Goal: Task Accomplishment & Management: Manage account settings

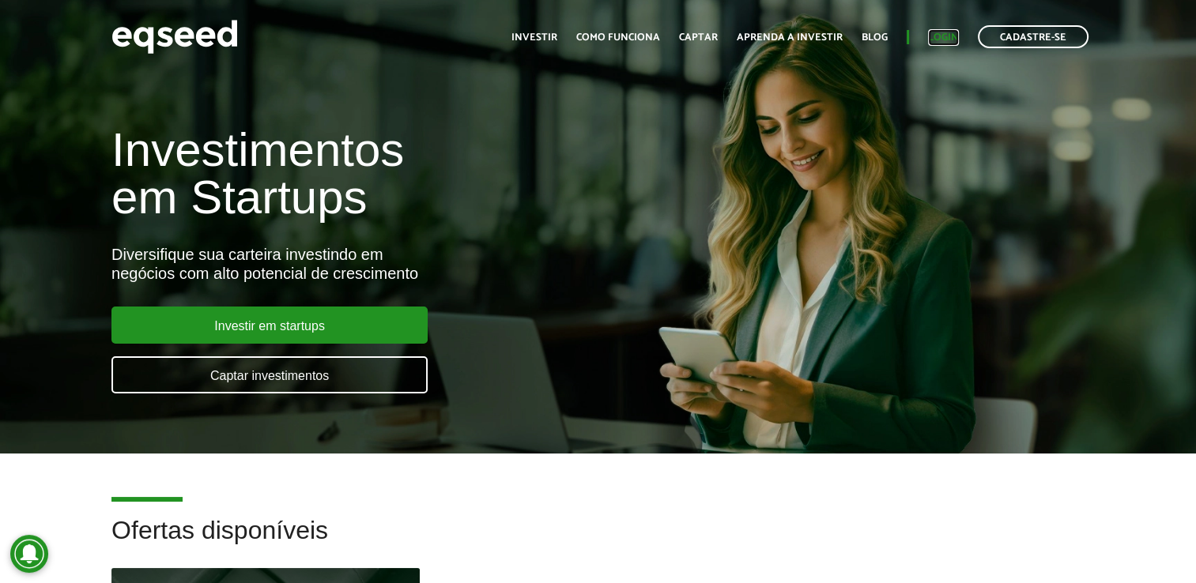
click at [945, 40] on link "Login" at bounding box center [943, 37] width 31 height 10
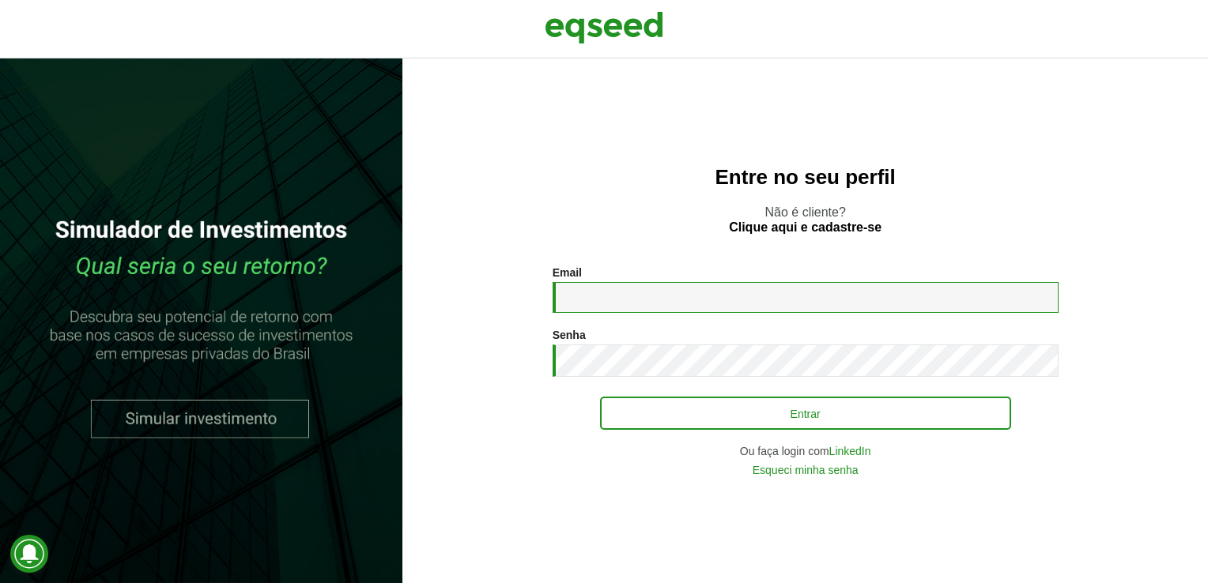
type input "**********"
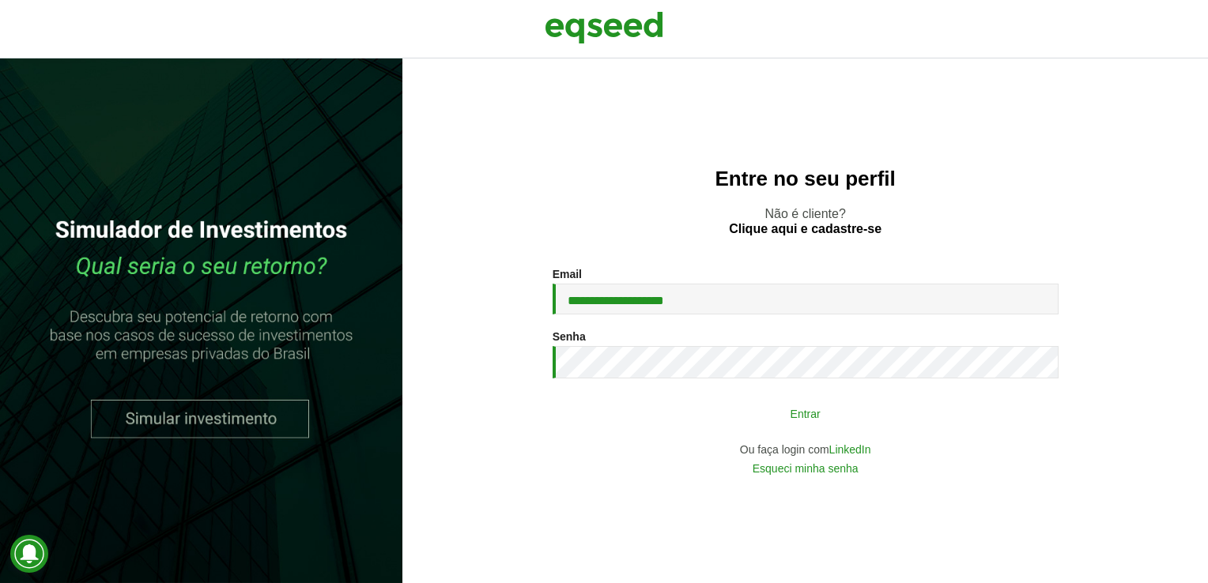
click at [790, 416] on button "Entrar" at bounding box center [805, 413] width 411 height 30
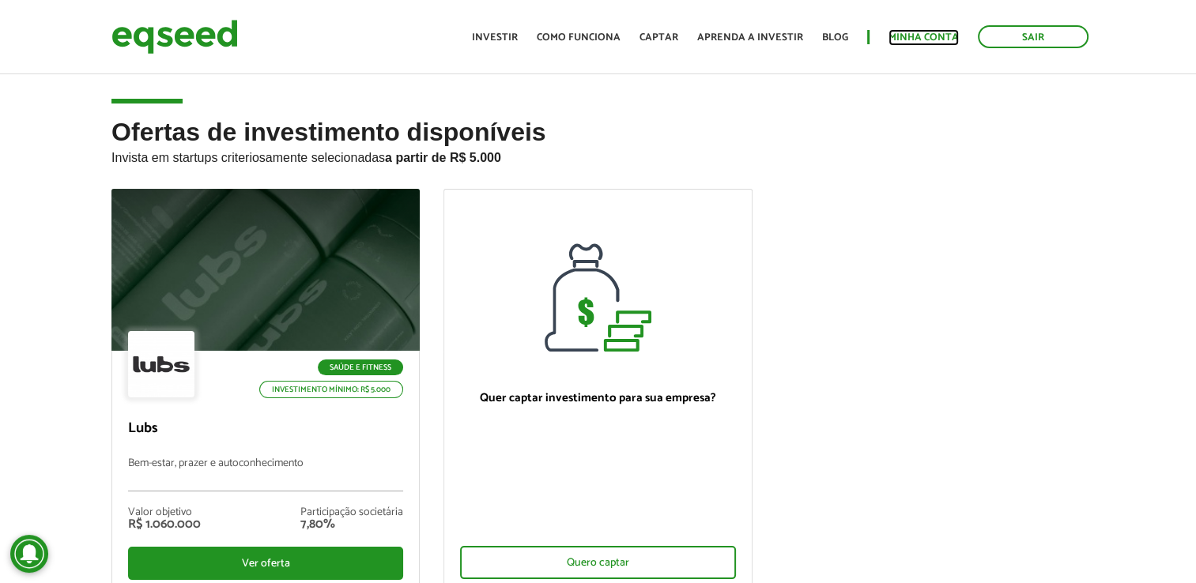
click at [920, 32] on link "Minha conta" at bounding box center [923, 37] width 70 height 10
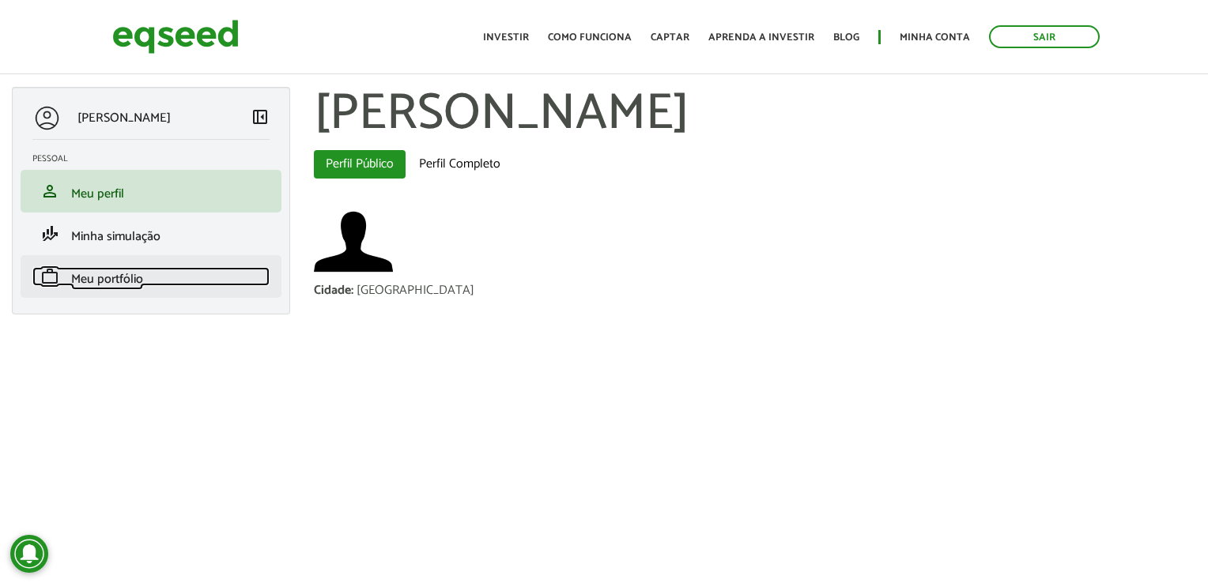
click at [165, 270] on link "work Meu portfólio" at bounding box center [150, 276] width 237 height 19
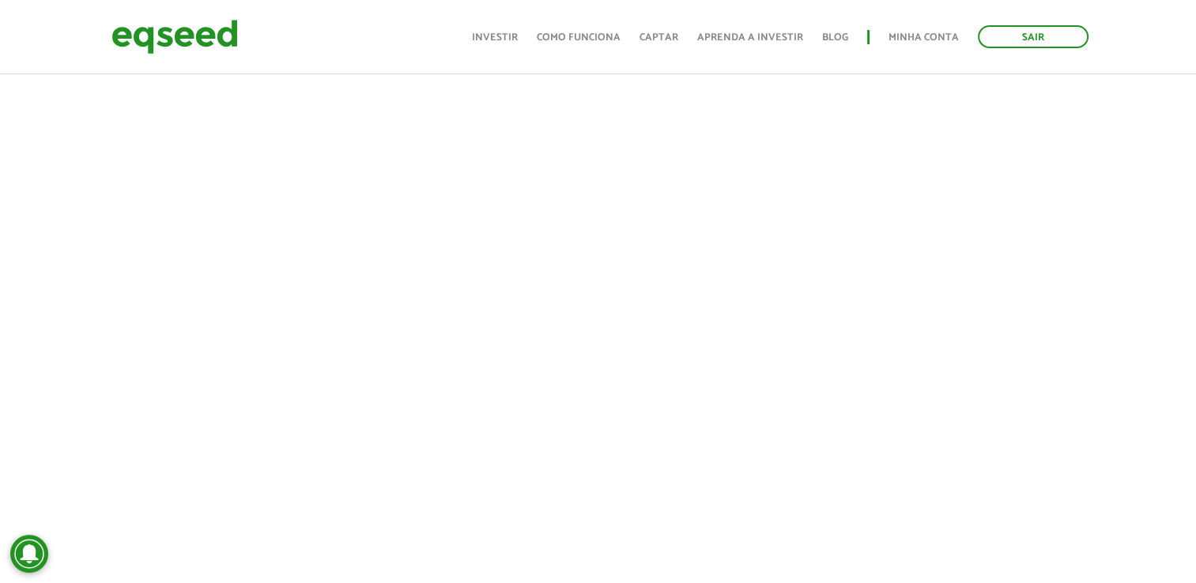
scroll to position [316, 0]
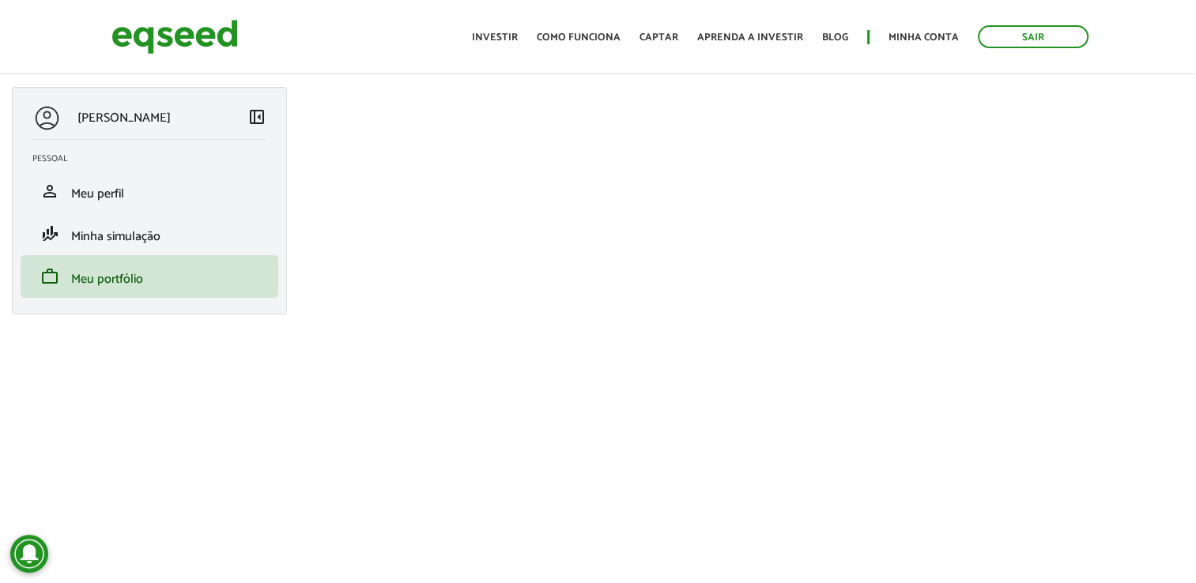
click at [1059, 38] on link "Sair" at bounding box center [1033, 36] width 111 height 23
